Goal: Navigation & Orientation: Go to known website

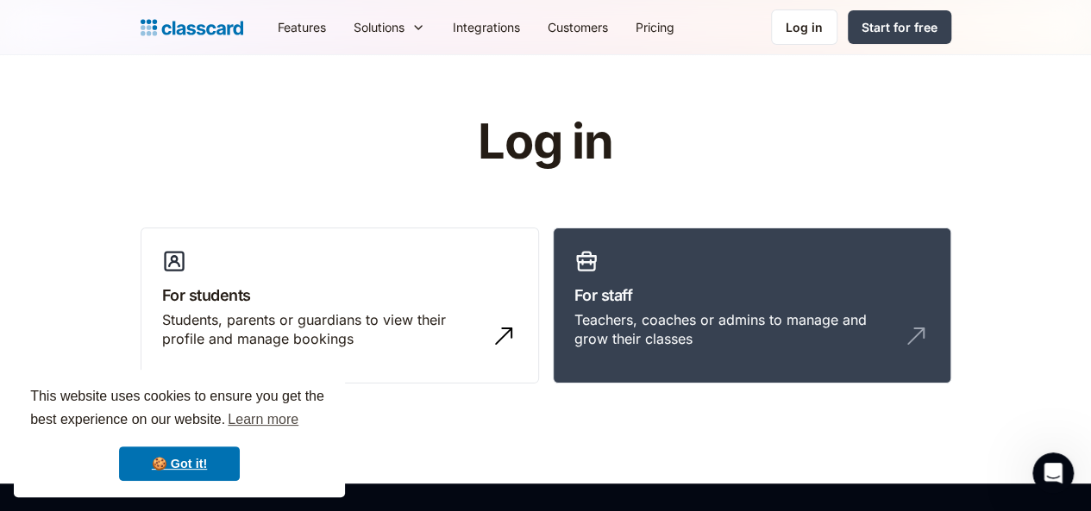
click at [837, 17] on link "Log in" at bounding box center [804, 26] width 66 height 35
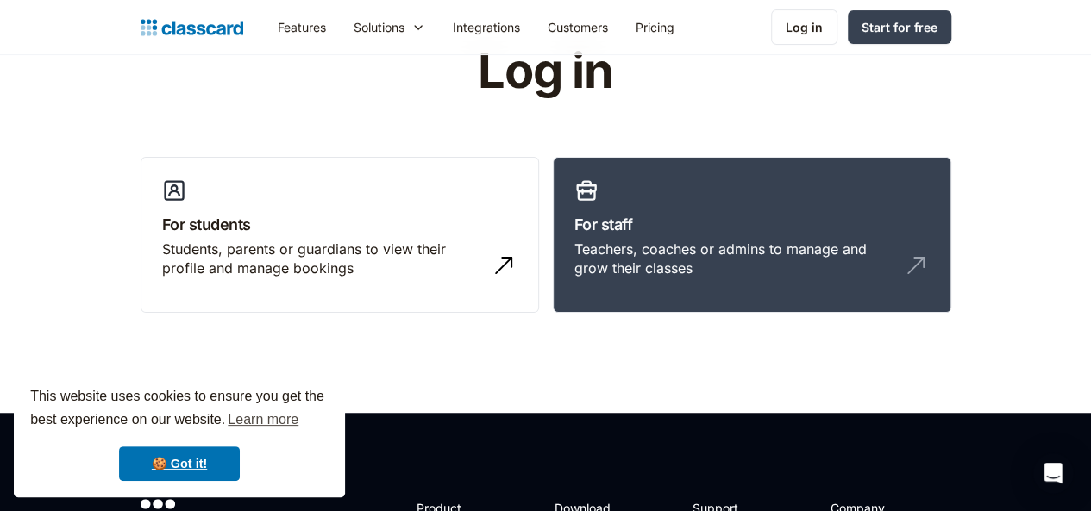
scroll to position [69, 0]
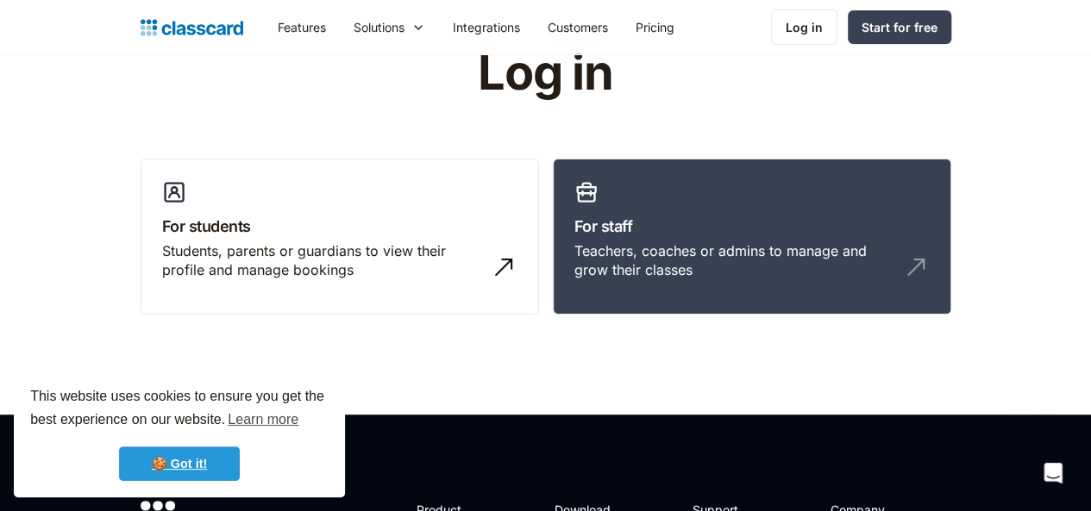
click at [164, 461] on link "🍪 Got it!" at bounding box center [179, 464] width 121 height 34
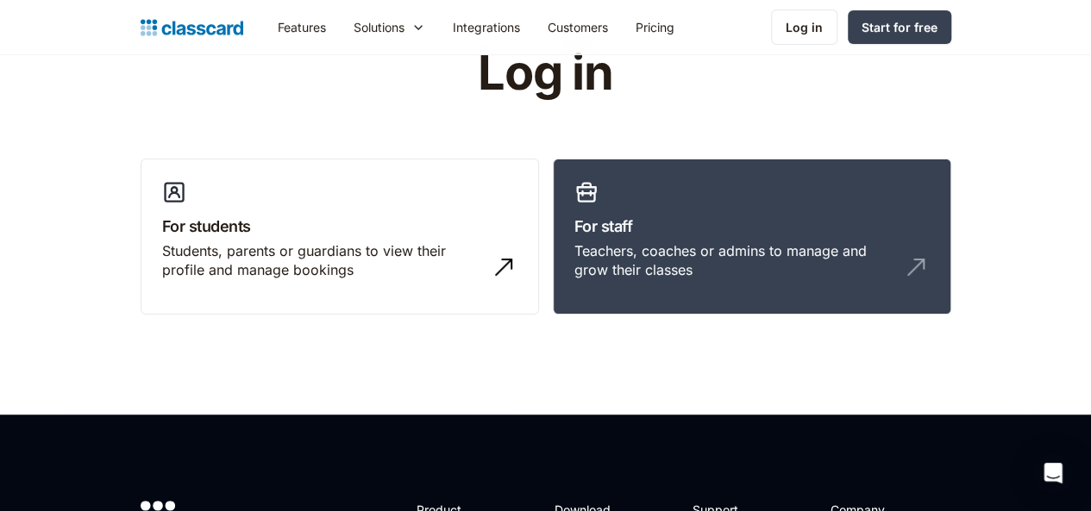
click at [822, 22] on div "Log in" at bounding box center [803, 27] width 37 height 18
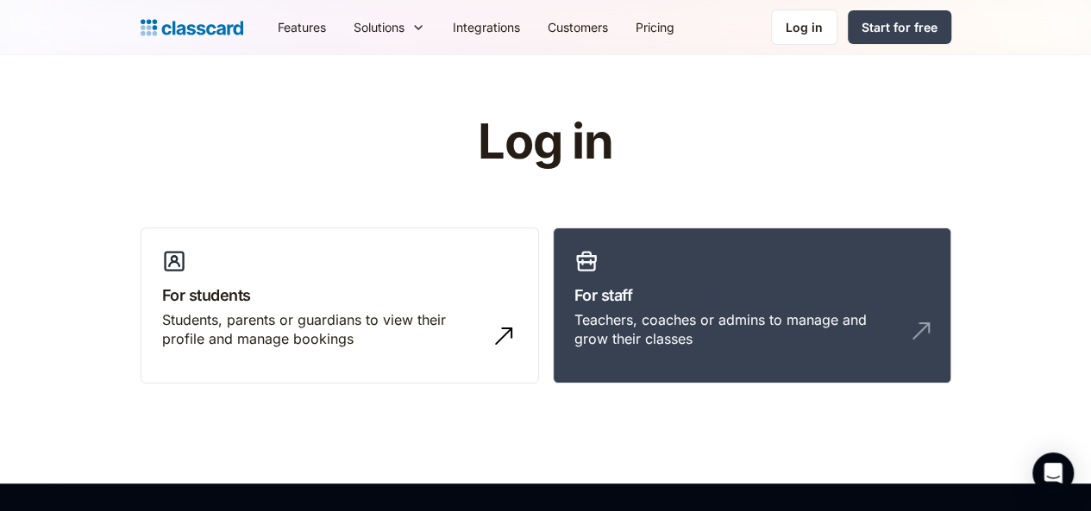
click at [710, 299] on h3 "For staff" at bounding box center [751, 295] width 355 height 23
